Goal: Check status

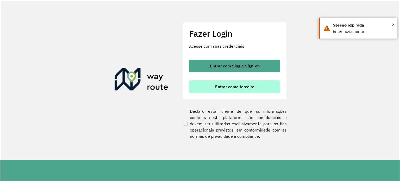
click at [235, 88] on span "Entrar como terceiro" at bounding box center [234, 87] width 39 height 4
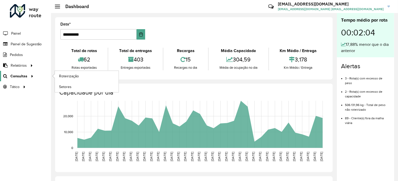
click at [21, 74] on span "Consultas" at bounding box center [18, 75] width 17 height 5
click at [70, 77] on span "Roteirização" at bounding box center [69, 75] width 21 height 5
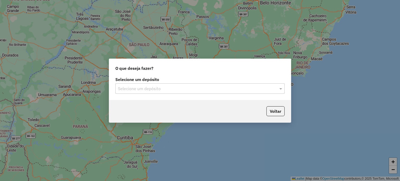
click at [222, 89] on input "text" at bounding box center [194, 89] width 153 height 6
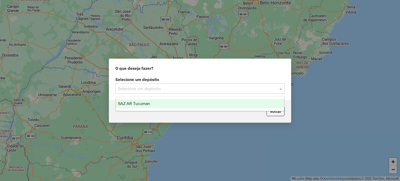
click at [148, 104] on span "SAZ AR Tucuman" at bounding box center [134, 103] width 32 height 4
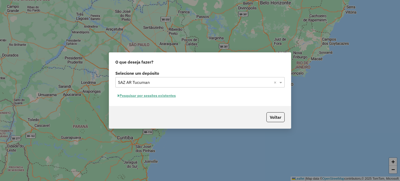
click at [150, 96] on button "Pesquisar por sessões existentes" at bounding box center [146, 96] width 63 height 8
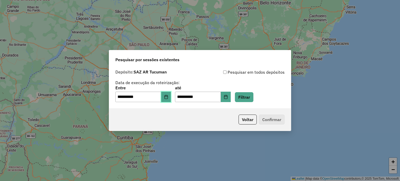
click at [168, 96] on icon "Choose Date" at bounding box center [166, 97] width 4 height 4
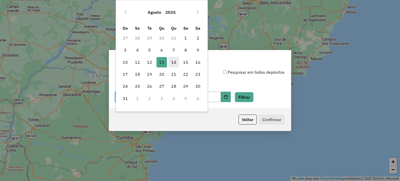
click at [174, 62] on span "14" at bounding box center [173, 62] width 10 height 10
type input "**********"
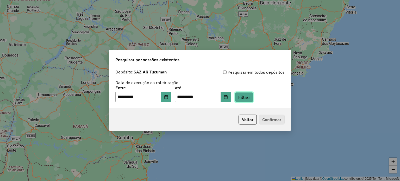
click at [247, 99] on button "Filtrar" at bounding box center [244, 97] width 18 height 10
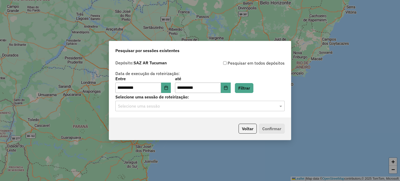
click at [170, 106] on input "text" at bounding box center [194, 106] width 153 height 6
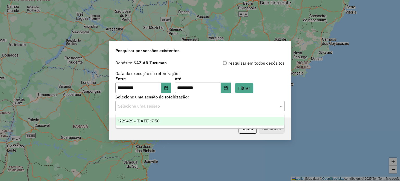
click at [159, 119] on span "1229429 - 14/08/2025 17:50" at bounding box center [139, 121] width 42 height 4
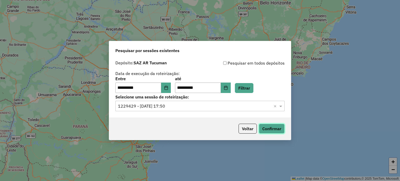
click at [278, 129] on button "Confirmar" at bounding box center [272, 129] width 26 height 10
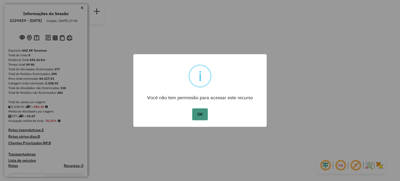
click at [200, 111] on button "OK" at bounding box center [199, 114] width 15 height 12
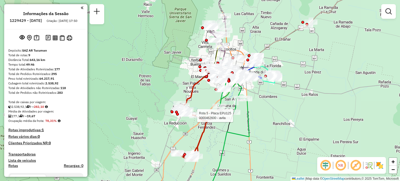
select select "**********"
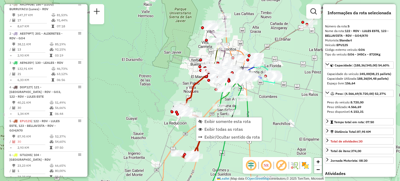
scroll to position [306, 0]
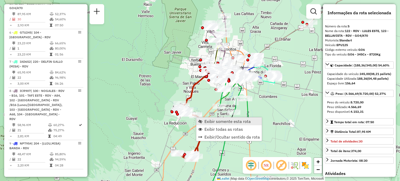
click at [207, 120] on span "Exibir somente esta rota" at bounding box center [227, 121] width 46 height 4
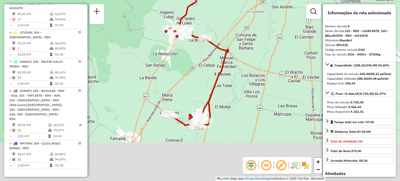
drag, startPoint x: 201, startPoint y: 136, endPoint x: 204, endPoint y: 85, distance: 51.1
click at [204, 85] on div "Janela de atendimento Grade de atendimento Capacidade Transportadoras Veículos …" at bounding box center [200, 90] width 400 height 181
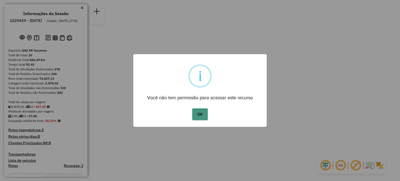
click at [199, 115] on button "OK" at bounding box center [199, 114] width 15 height 12
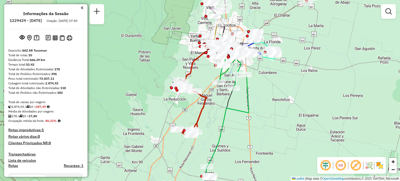
scroll to position [191, 0]
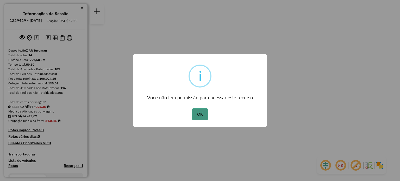
click at [203, 112] on button "OK" at bounding box center [199, 114] width 15 height 12
